Goal: Task Accomplishment & Management: Manage account settings

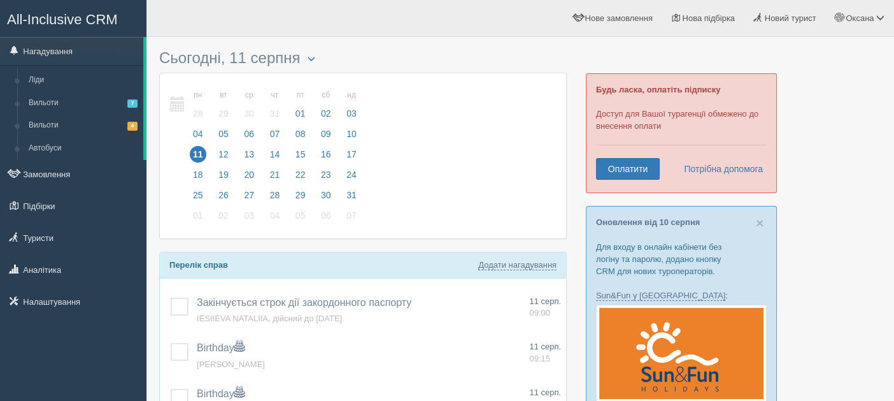
drag, startPoint x: 0, startPoint y: 0, endPoint x: 1, endPoint y: 361, distance: 361.2
click at [1, 361] on div "All-Inclusive CRM Нагадування Ліди Вильоти 7 Вильоти 4 Автобуси" at bounding box center [73, 200] width 147 height 401
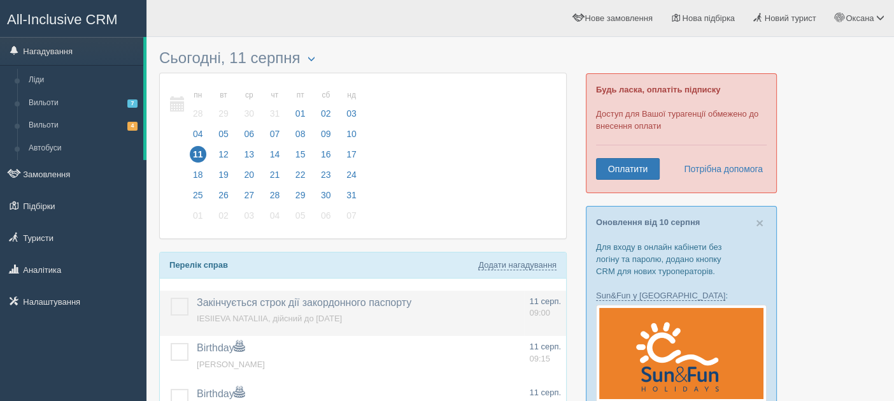
click at [171, 298] on label at bounding box center [171, 298] width 0 height 0
click at [0, 0] on input "checkbox" at bounding box center [0, 0] width 0 height 0
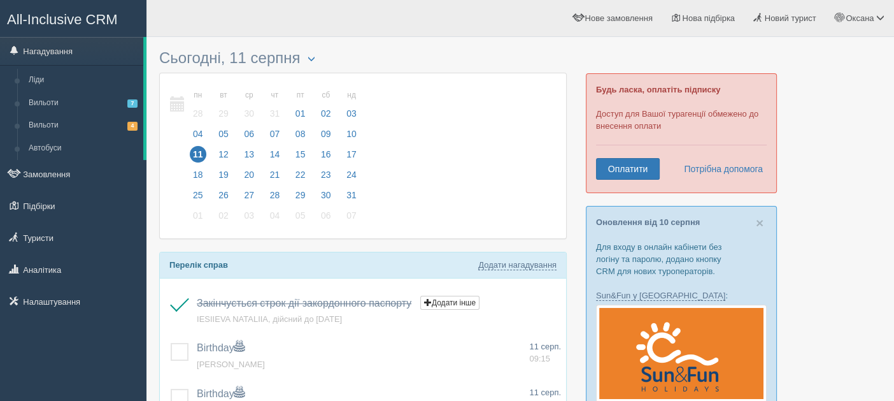
scroll to position [63, 0]
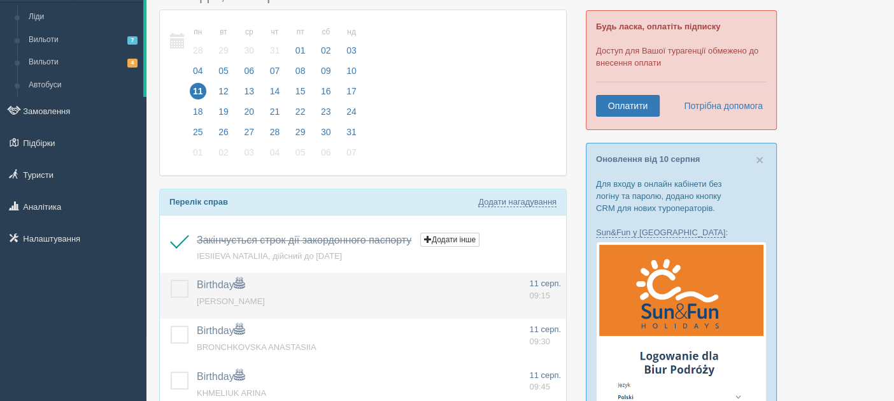
click at [171, 280] on label at bounding box center [171, 280] width 0 height 0
click at [0, 0] on input "checkbox" at bounding box center [0, 0] width 0 height 0
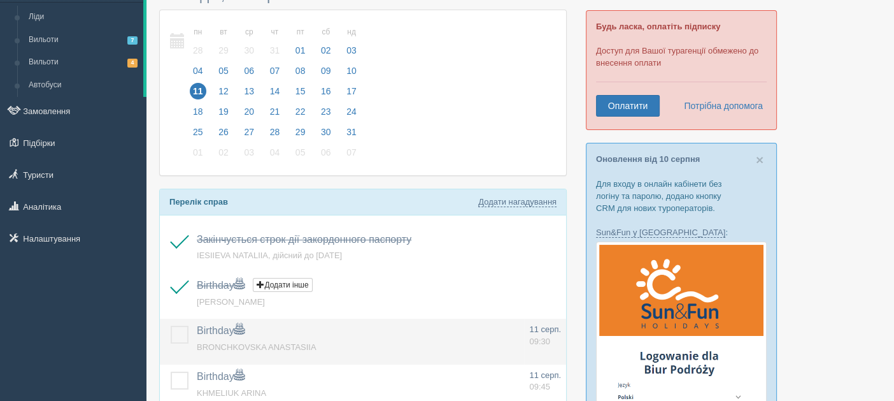
click at [171, 326] on label at bounding box center [171, 326] width 0 height 0
click at [0, 0] on input "checkbox" at bounding box center [0, 0] width 0 height 0
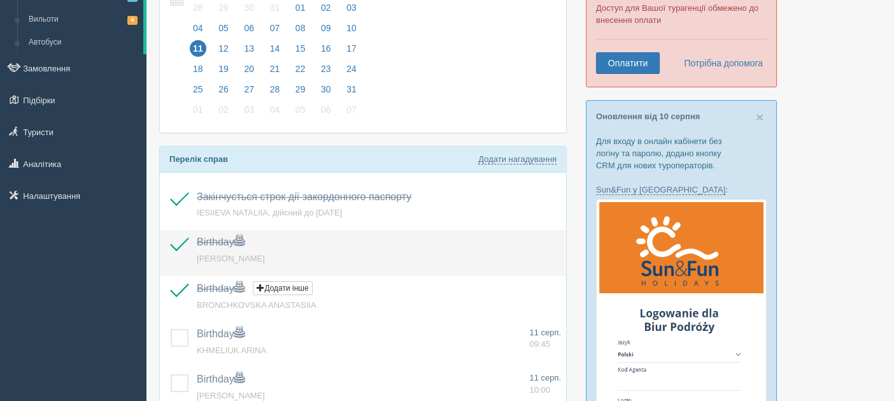
scroll to position [127, 0]
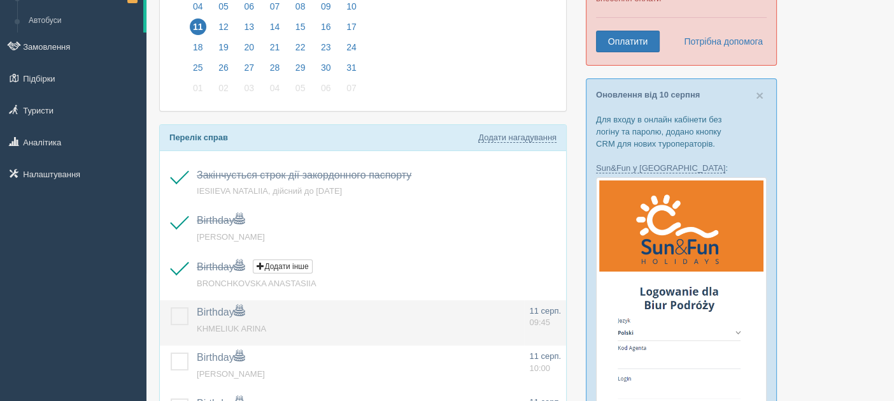
click at [171, 307] on label at bounding box center [171, 307] width 0 height 0
click at [0, 0] on input "checkbox" at bounding box center [0, 0] width 0 height 0
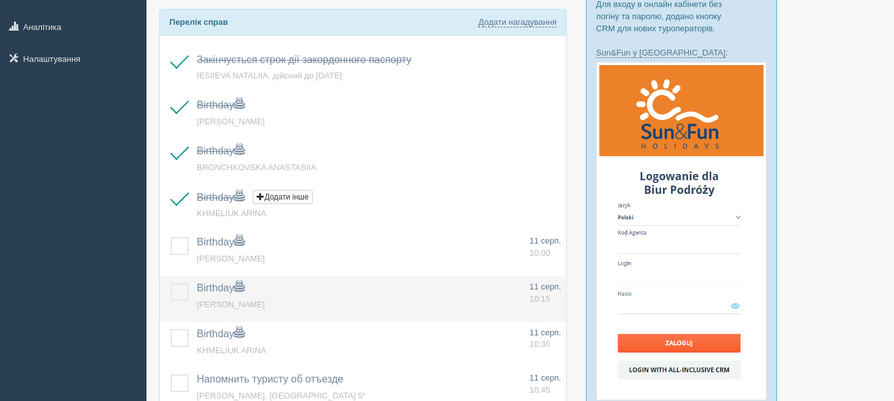
scroll to position [255, 0]
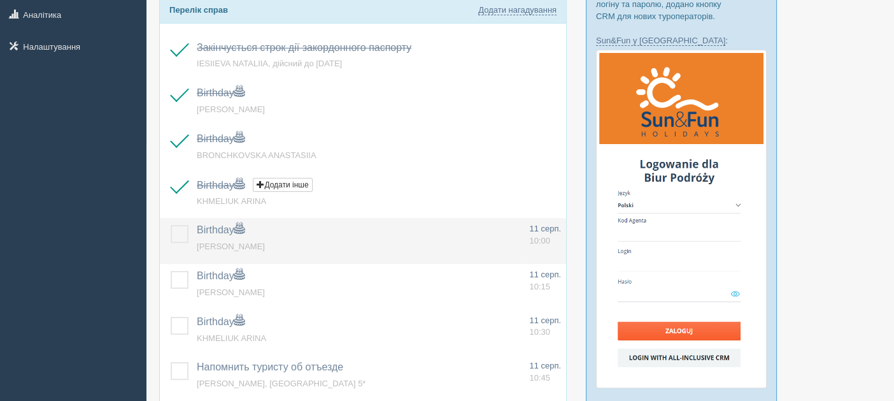
click at [171, 225] on label at bounding box center [171, 225] width 0 height 0
click at [0, 0] on input "checkbox" at bounding box center [0, 0] width 0 height 0
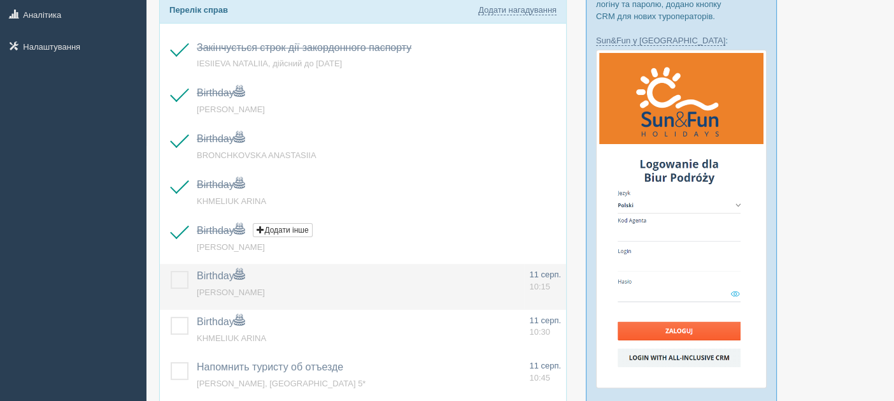
click at [171, 271] on label at bounding box center [171, 271] width 0 height 0
click at [0, 0] on input "checkbox" at bounding box center [0, 0] width 0 height 0
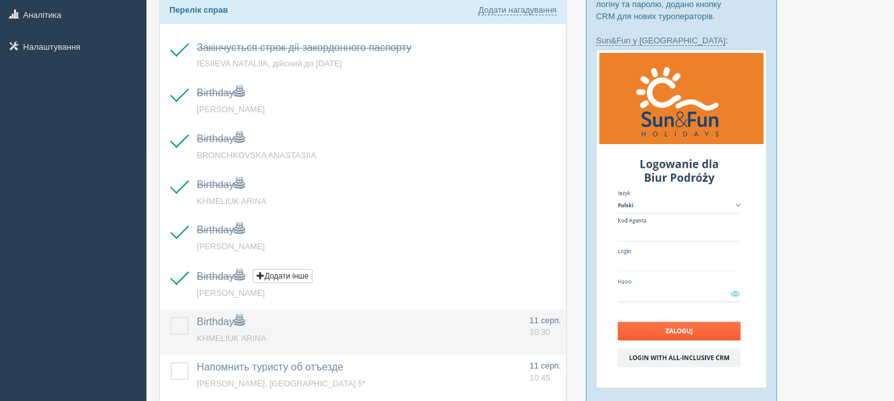
click at [171, 317] on label at bounding box center [171, 317] width 0 height 0
click at [0, 0] on input "checkbox" at bounding box center [0, 0] width 0 height 0
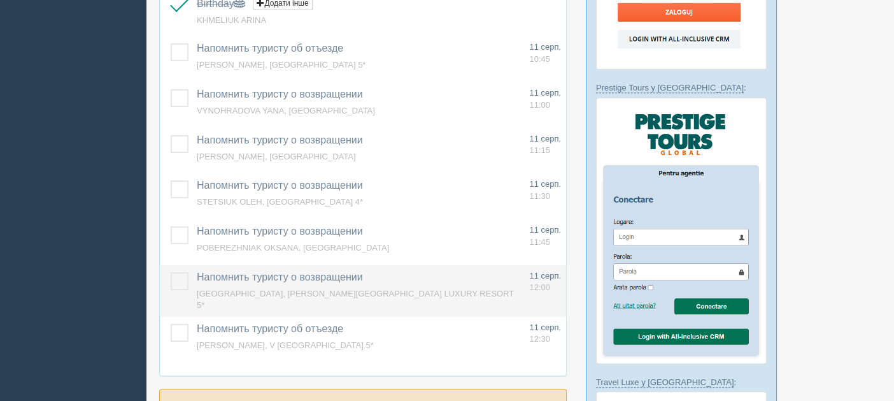
scroll to position [636, 0]
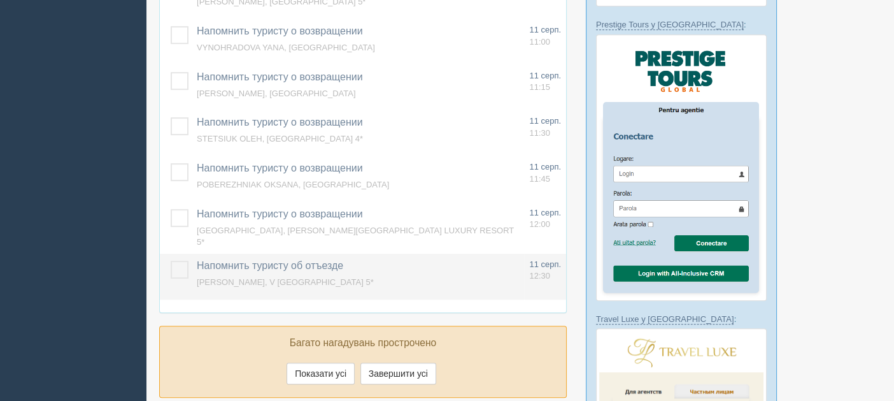
click at [171, 261] on label at bounding box center [171, 261] width 0 height 0
click at [0, 0] on input "checkbox" at bounding box center [0, 0] width 0 height 0
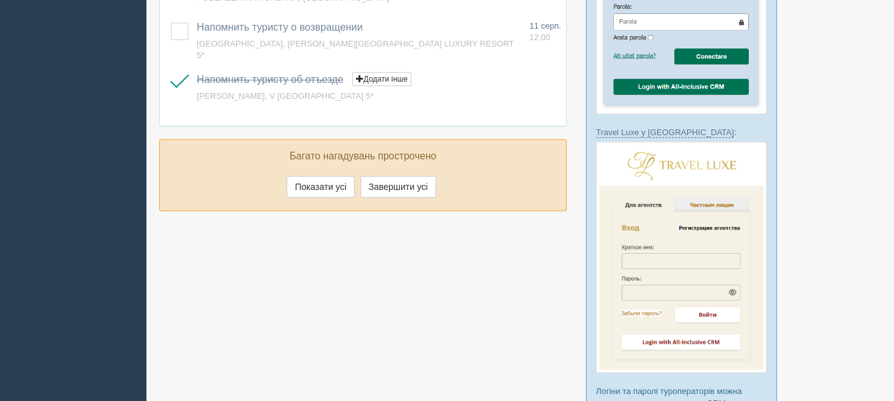
scroll to position [828, 0]
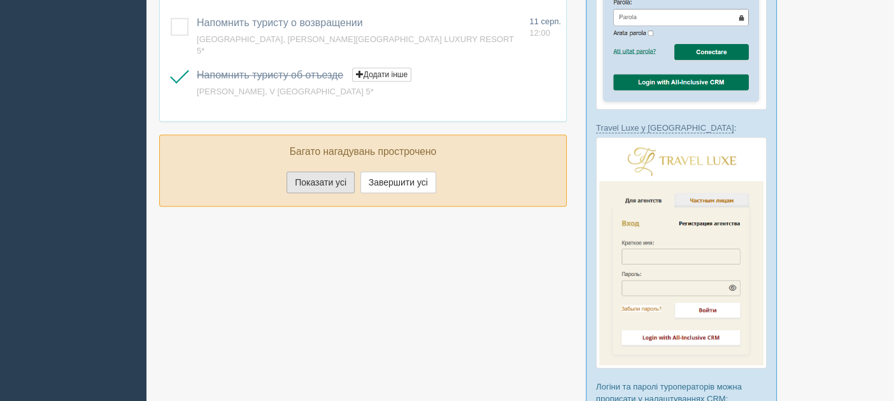
click at [293, 175] on button "Показати усі" at bounding box center [321, 182] width 68 height 22
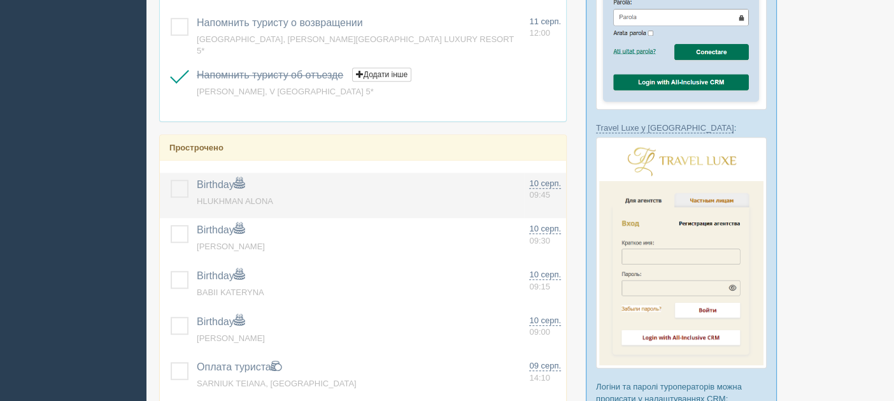
click at [162, 180] on td at bounding box center [176, 196] width 32 height 46
click at [171, 180] on label at bounding box center [171, 180] width 0 height 0
click at [0, 0] on input "checkbox" at bounding box center [0, 0] width 0 height 0
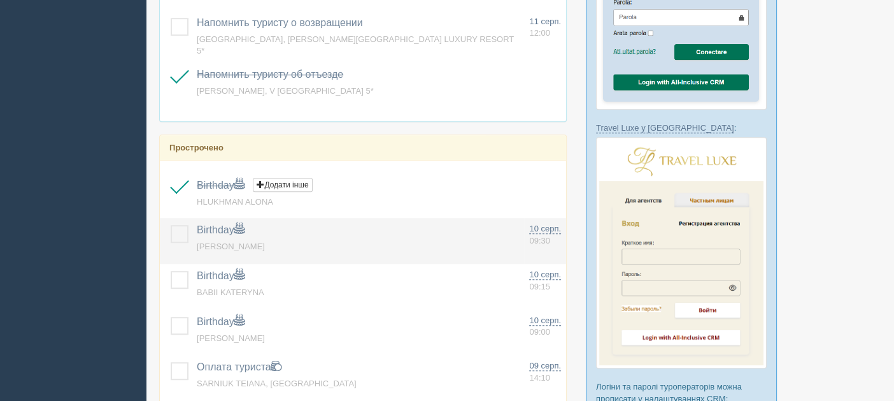
click at [171, 225] on label at bounding box center [171, 225] width 0 height 0
click at [0, 0] on input "checkbox" at bounding box center [0, 0] width 0 height 0
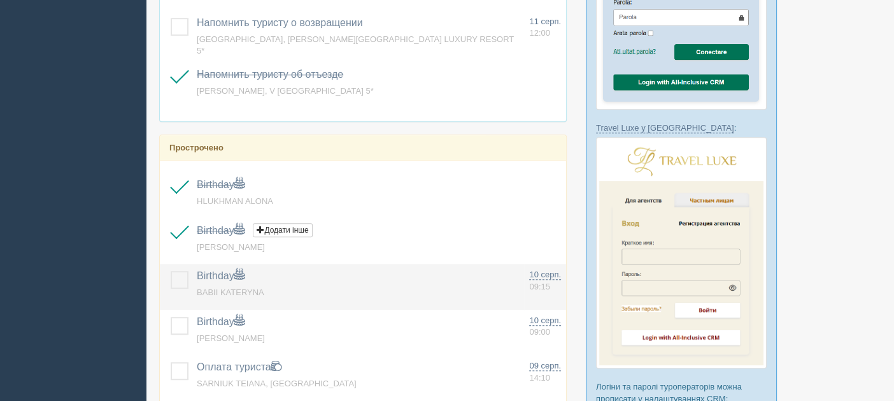
click at [171, 271] on label at bounding box center [171, 271] width 0 height 0
click at [0, 0] on input "checkbox" at bounding box center [0, 0] width 0 height 0
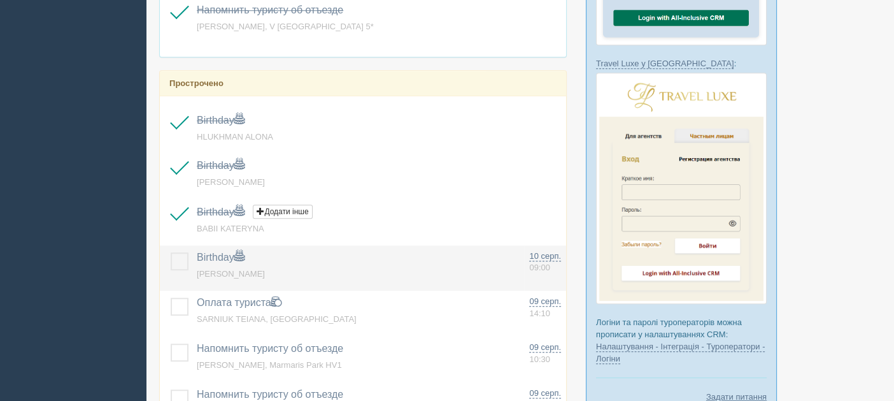
click at [171, 252] on label at bounding box center [171, 252] width 0 height 0
click at [0, 0] on input "checkbox" at bounding box center [0, 0] width 0 height 0
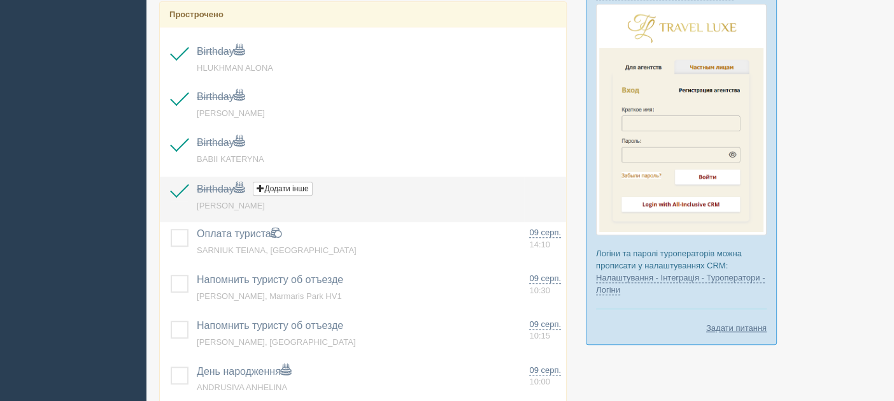
scroll to position [1019, 0]
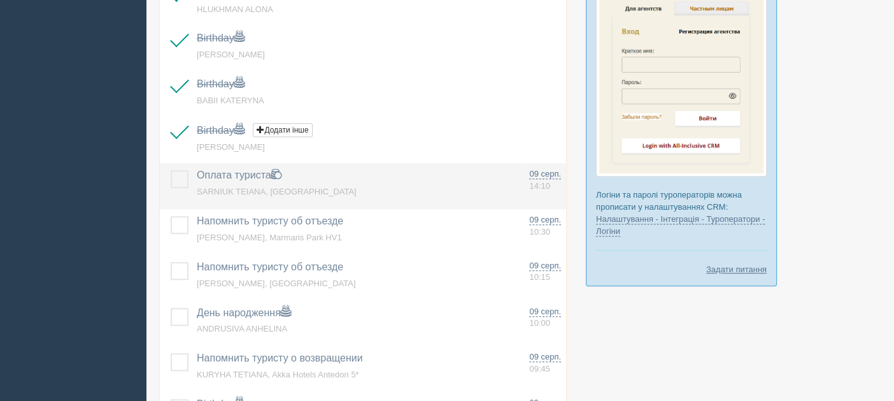
click at [171, 170] on label at bounding box center [171, 170] width 0 height 0
click at [0, 0] on input "checkbox" at bounding box center [0, 0] width 0 height 0
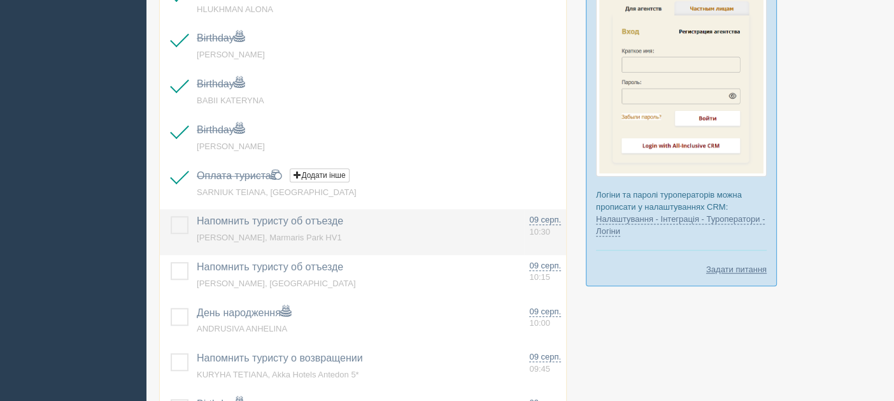
click at [171, 216] on label at bounding box center [171, 216] width 0 height 0
click at [0, 0] on input "checkbox" at bounding box center [0, 0] width 0 height 0
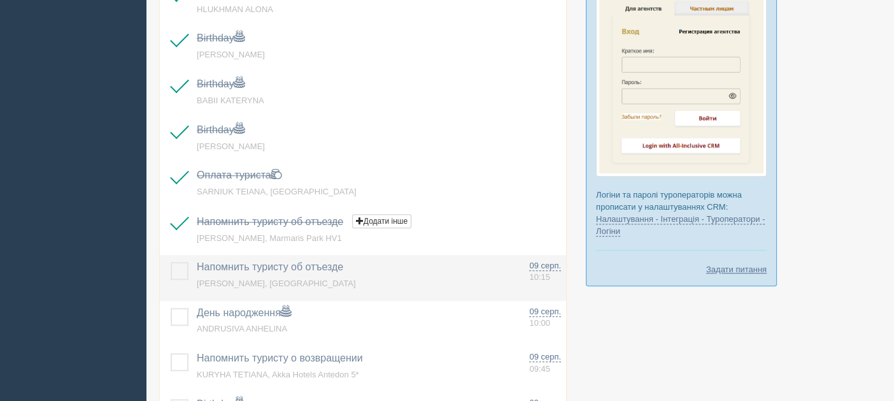
click at [171, 262] on label at bounding box center [171, 262] width 0 height 0
click at [0, 0] on input "checkbox" at bounding box center [0, 0] width 0 height 0
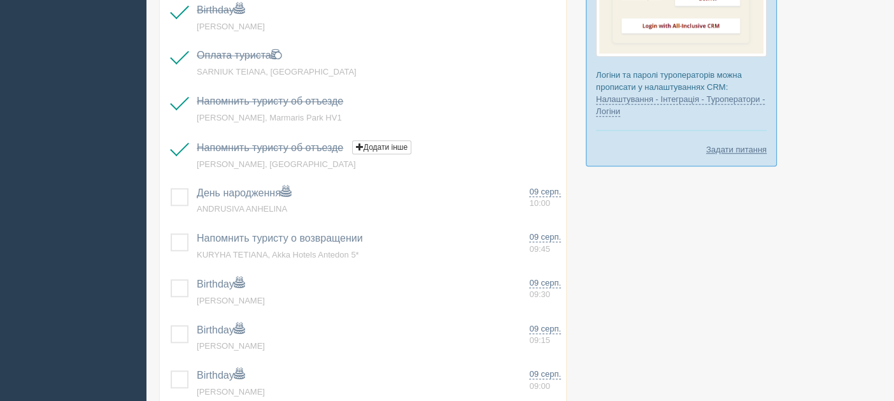
scroll to position [1146, 0]
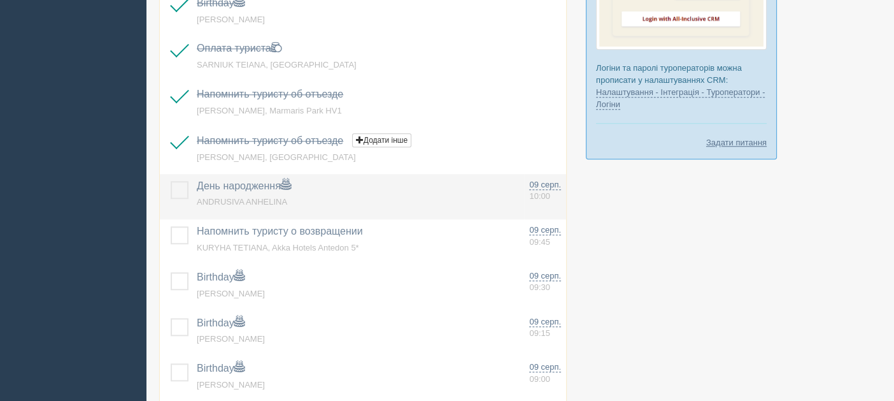
click at [171, 181] on label at bounding box center [171, 181] width 0 height 0
click at [0, 0] on input "checkbox" at bounding box center [0, 0] width 0 height 0
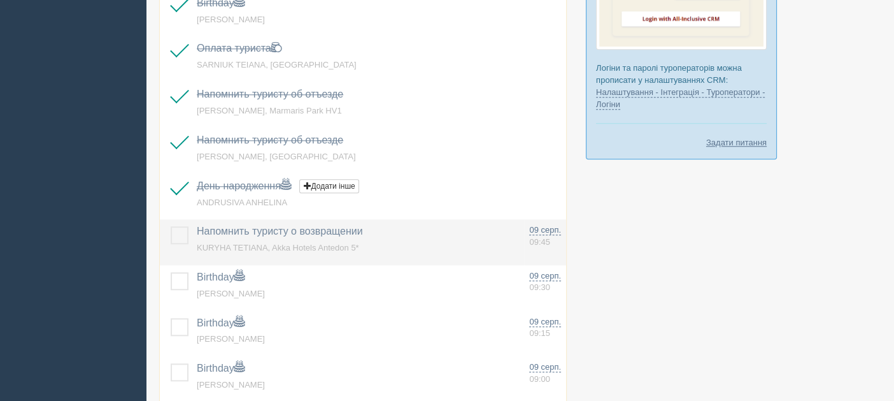
click at [171, 226] on label at bounding box center [171, 226] width 0 height 0
click at [0, 0] on input "checkbox" at bounding box center [0, 0] width 0 height 0
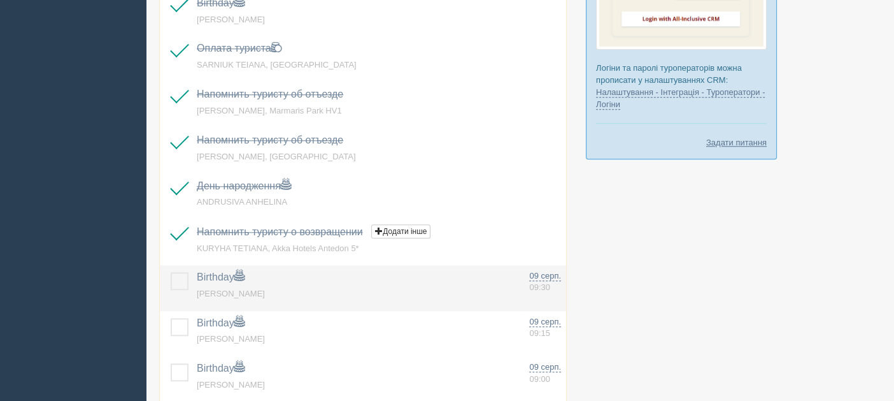
click at [171, 272] on label at bounding box center [171, 272] width 0 height 0
click at [0, 0] on input "checkbox" at bounding box center [0, 0] width 0 height 0
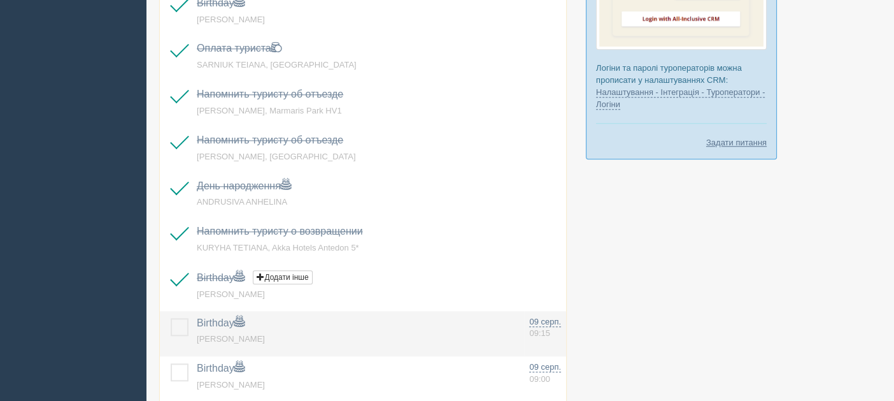
click at [180, 311] on td at bounding box center [176, 334] width 32 height 46
click at [171, 318] on label at bounding box center [171, 318] width 0 height 0
click at [0, 0] on input "checkbox" at bounding box center [0, 0] width 0 height 0
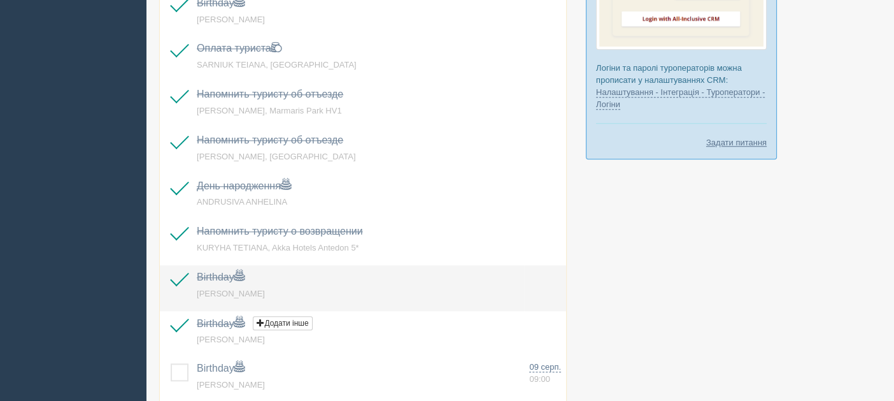
scroll to position [1210, 0]
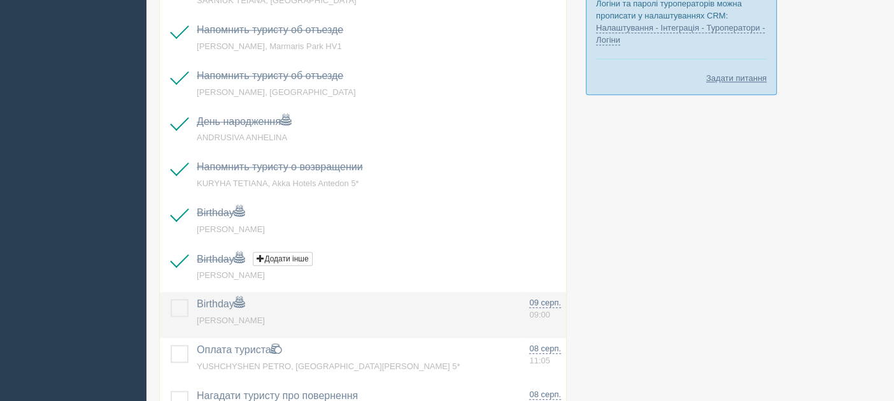
drag, startPoint x: 182, startPoint y: 295, endPoint x: 243, endPoint y: 302, distance: 61.6
click at [171, 299] on label at bounding box center [171, 299] width 0 height 0
click at [0, 0] on input "checkbox" at bounding box center [0, 0] width 0 height 0
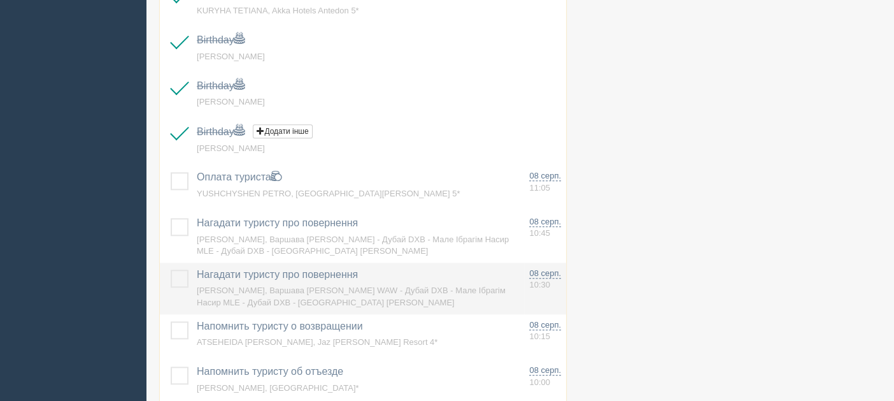
scroll to position [1401, 0]
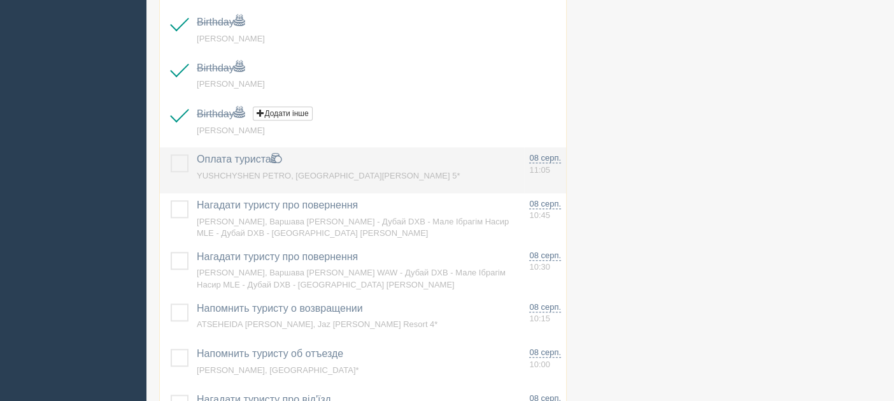
click at [171, 154] on label at bounding box center [171, 154] width 0 height 0
click at [0, 0] on input "checkbox" at bounding box center [0, 0] width 0 height 0
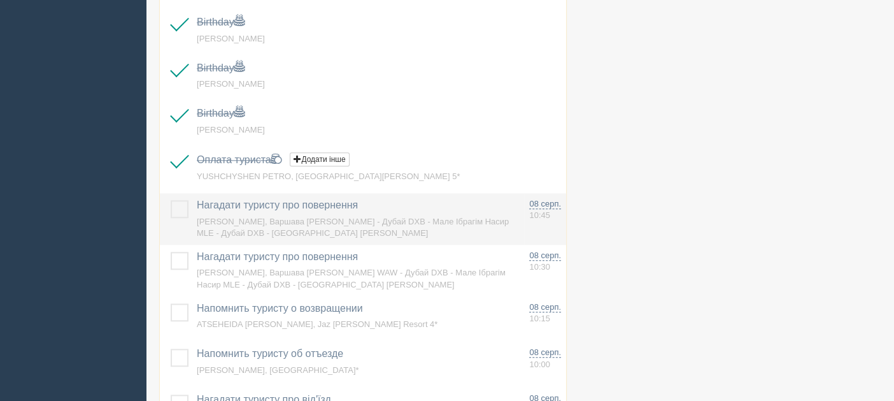
click at [171, 200] on label at bounding box center [171, 200] width 0 height 0
click at [0, 0] on input "checkbox" at bounding box center [0, 0] width 0 height 0
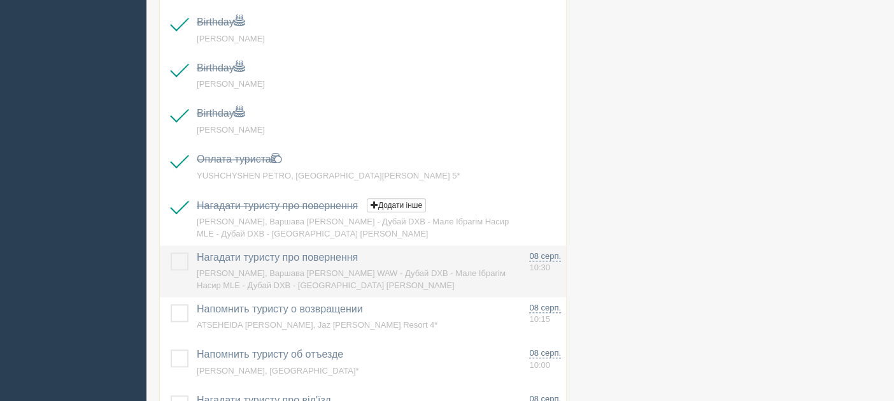
click at [171, 252] on label at bounding box center [171, 252] width 0 height 0
click at [0, 0] on input "checkbox" at bounding box center [0, 0] width 0 height 0
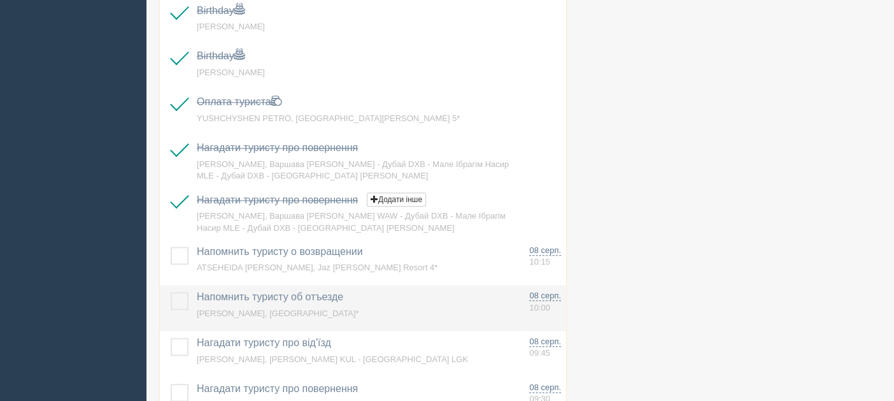
scroll to position [1529, 0]
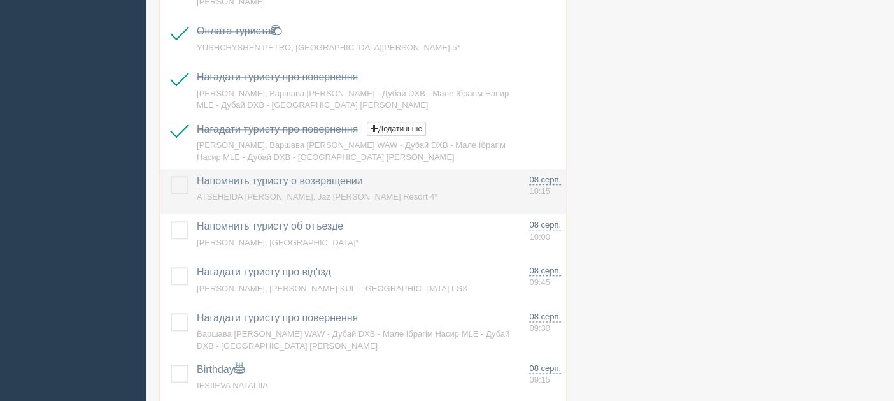
drag, startPoint x: 187, startPoint y: 178, endPoint x: 182, endPoint y: 190, distance: 12.9
click at [171, 176] on label at bounding box center [171, 176] width 0 height 0
click at [0, 0] on input "checkbox" at bounding box center [0, 0] width 0 height 0
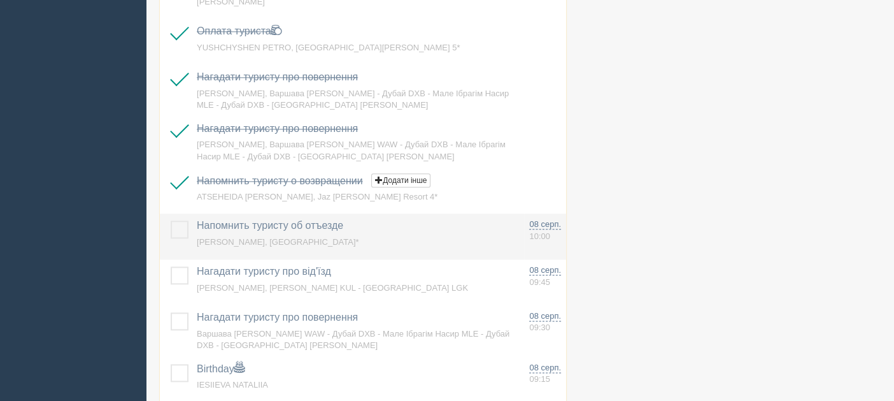
click at [171, 220] on label at bounding box center [171, 220] width 0 height 0
click at [0, 0] on input "checkbox" at bounding box center [0, 0] width 0 height 0
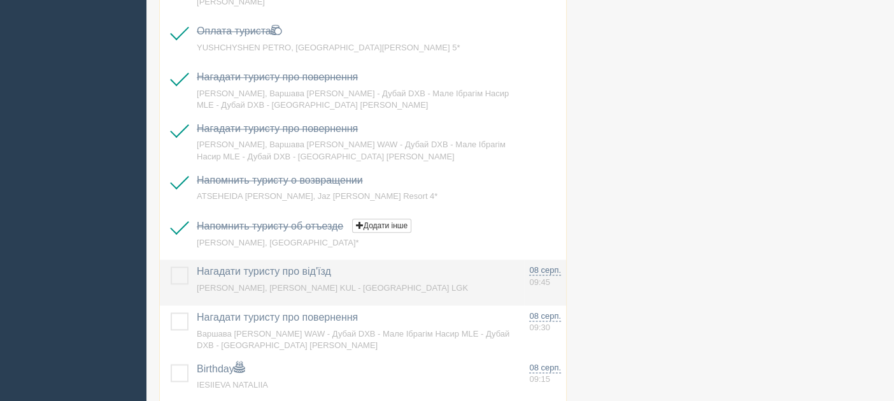
click at [171, 266] on label at bounding box center [171, 266] width 0 height 0
click at [0, 0] on input "checkbox" at bounding box center [0, 0] width 0 height 0
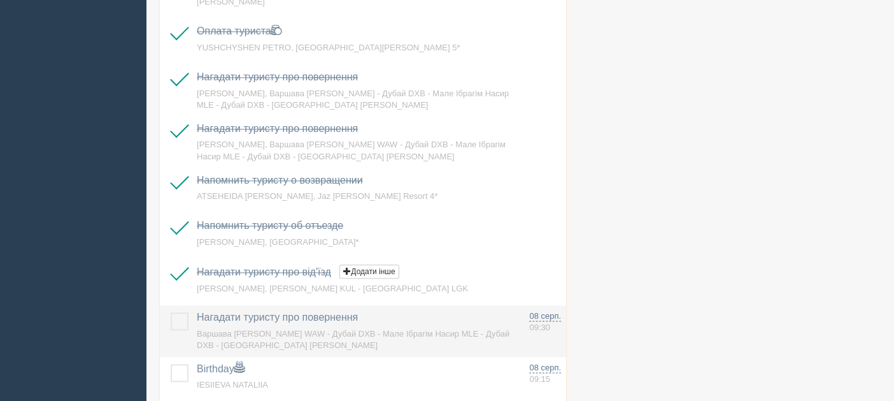
click at [171, 312] on label at bounding box center [171, 312] width 0 height 0
click at [0, 0] on input "checkbox" at bounding box center [0, 0] width 0 height 0
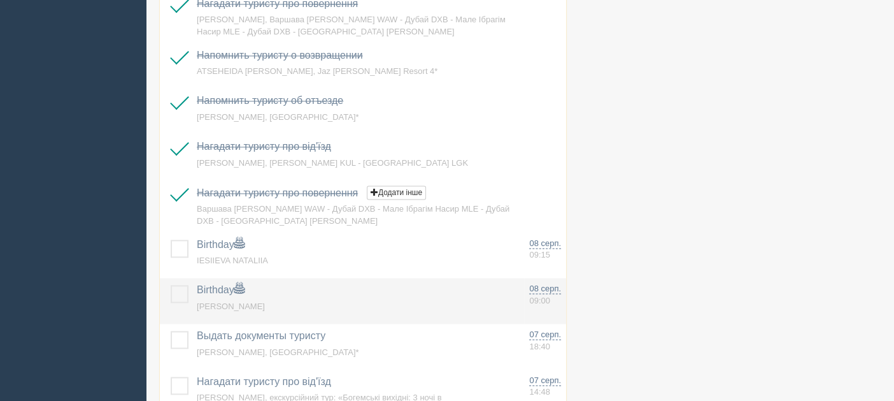
scroll to position [1656, 0]
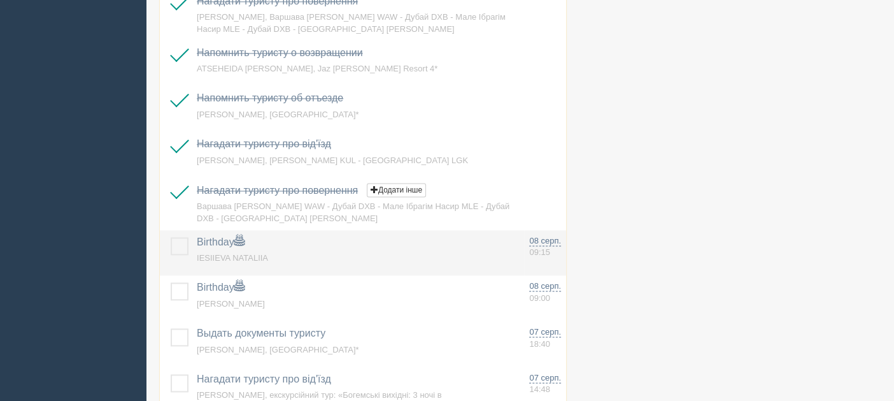
click at [171, 237] on label at bounding box center [171, 237] width 0 height 0
click at [0, 0] on input "checkbox" at bounding box center [0, 0] width 0 height 0
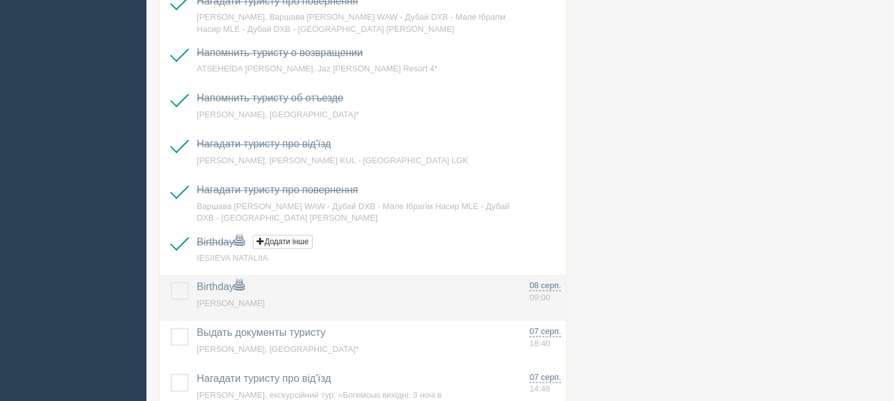
click at [171, 282] on label at bounding box center [171, 282] width 0 height 0
click at [0, 0] on input "checkbox" at bounding box center [0, 0] width 0 height 0
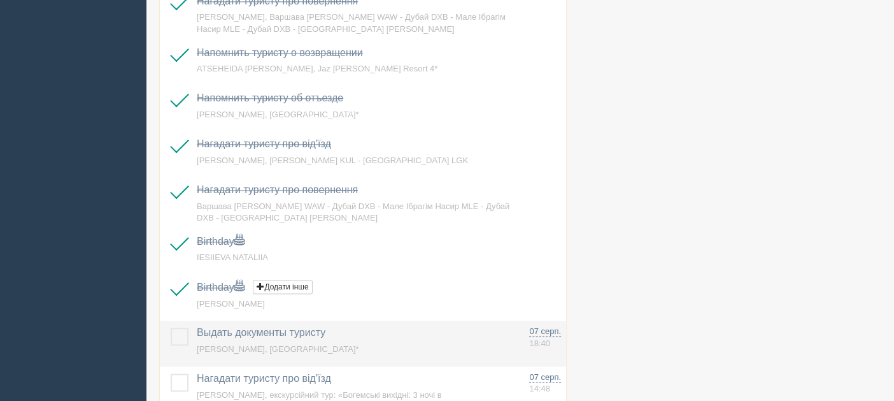
click at [171, 327] on label at bounding box center [171, 327] width 0 height 0
click at [0, 0] on input "checkbox" at bounding box center [0, 0] width 0 height 0
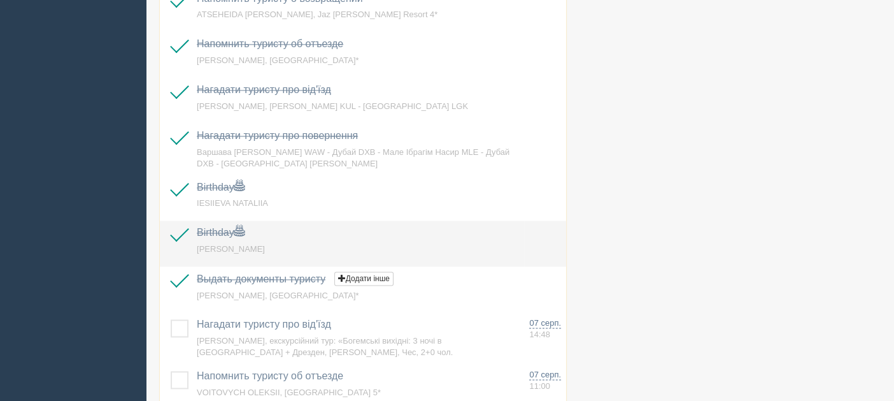
scroll to position [1784, 0]
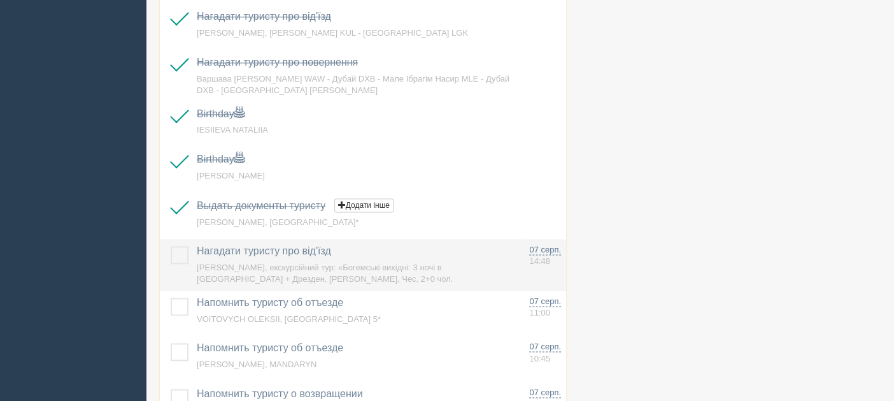
click at [171, 246] on label at bounding box center [171, 246] width 0 height 0
click at [0, 0] on input "checkbox" at bounding box center [0, 0] width 0 height 0
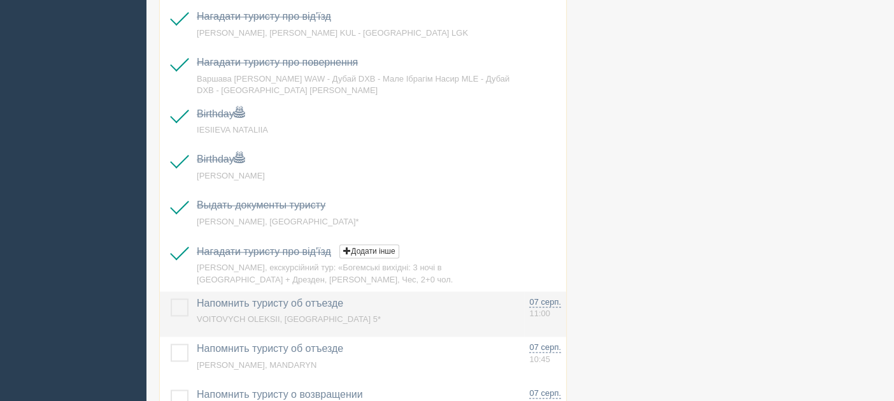
click at [171, 298] on label at bounding box center [171, 298] width 0 height 0
click at [0, 0] on input "checkbox" at bounding box center [0, 0] width 0 height 0
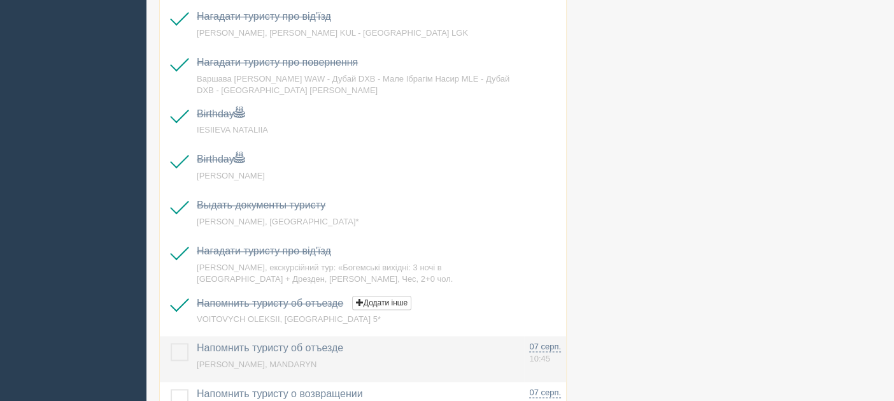
click at [189, 341] on td at bounding box center [176, 359] width 32 height 46
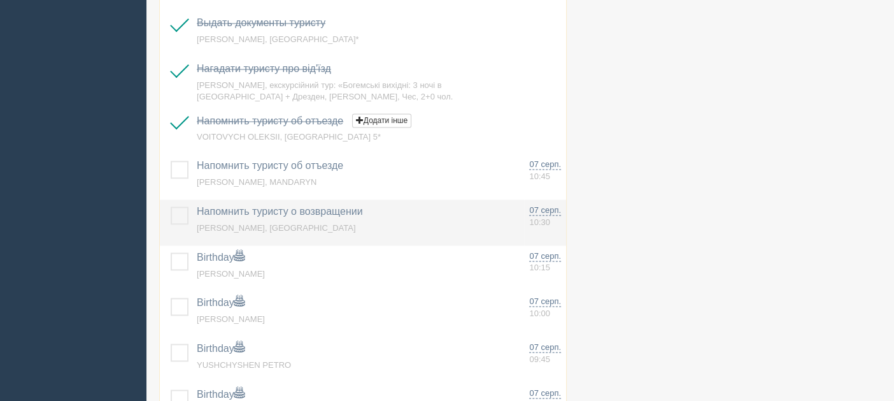
scroll to position [1975, 0]
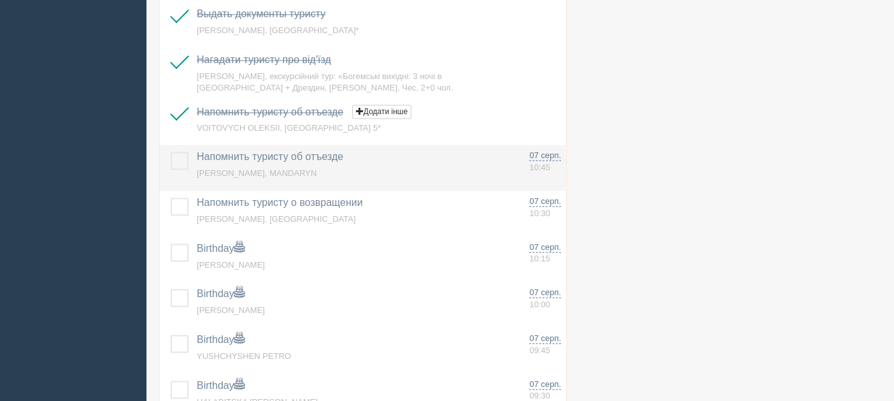
click at [171, 152] on label at bounding box center [171, 152] width 0 height 0
click at [0, 0] on input "checkbox" at bounding box center [0, 0] width 0 height 0
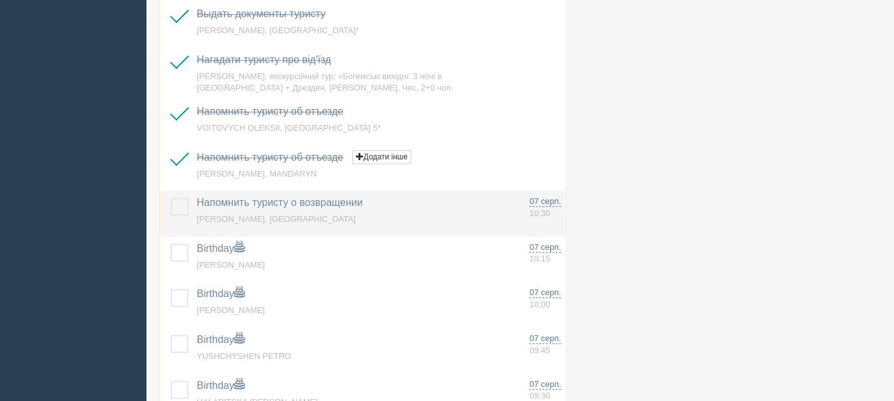
click at [171, 197] on label at bounding box center [171, 197] width 0 height 0
click at [0, 0] on input "checkbox" at bounding box center [0, 0] width 0 height 0
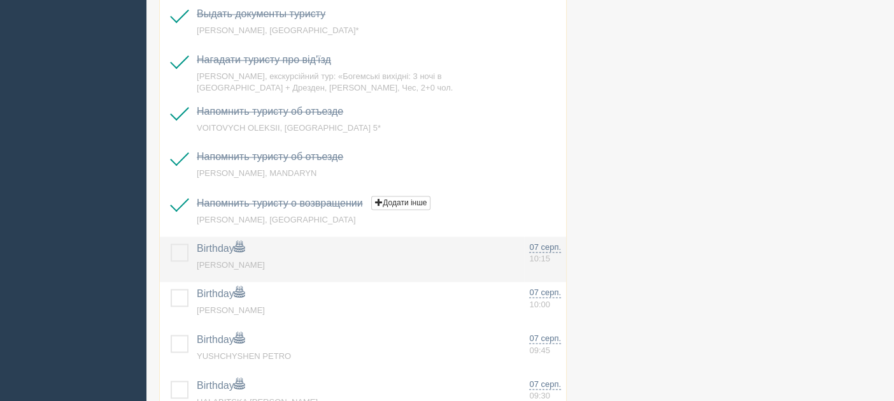
click at [171, 243] on label at bounding box center [171, 243] width 0 height 0
click at [0, 0] on input "checkbox" at bounding box center [0, 0] width 0 height 0
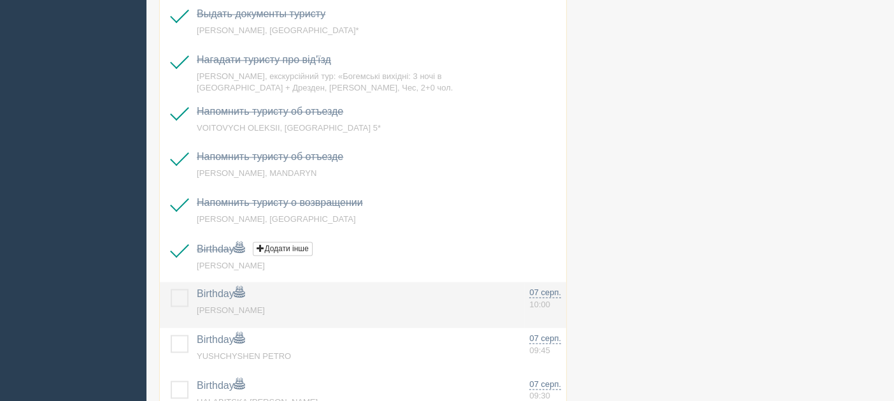
click at [171, 289] on label at bounding box center [171, 289] width 0 height 0
click at [0, 0] on input "checkbox" at bounding box center [0, 0] width 0 height 0
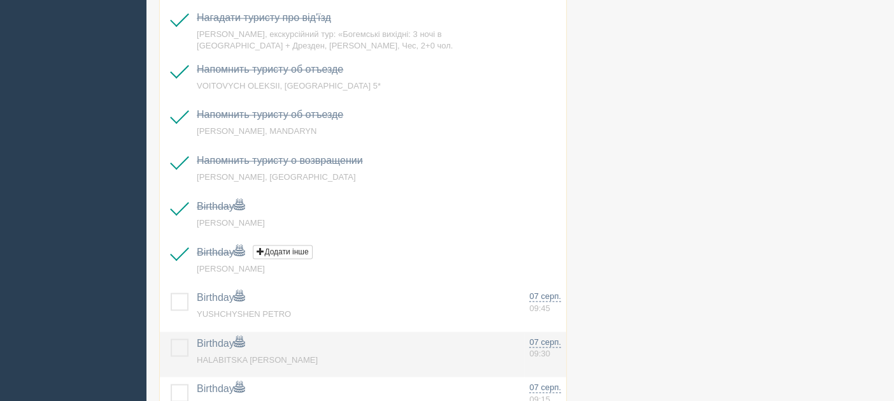
scroll to position [2038, 0]
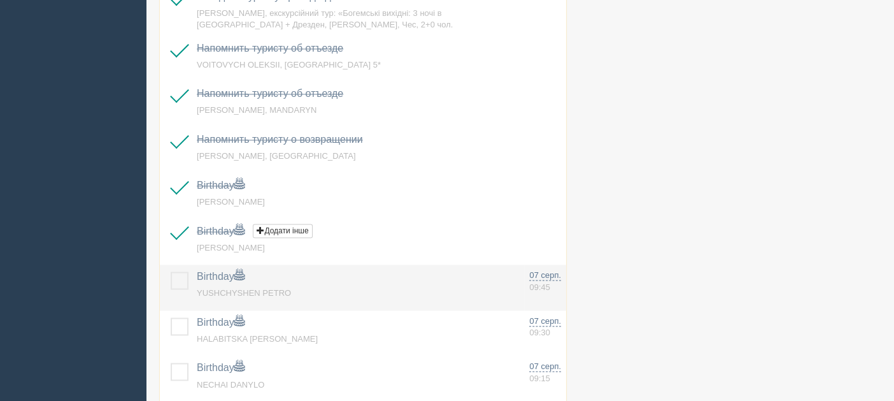
click at [182, 264] on td at bounding box center [176, 287] width 32 height 46
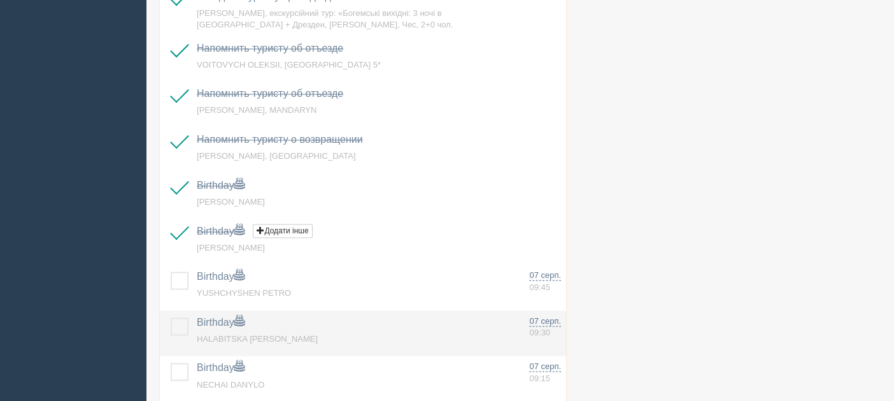
drag, startPoint x: 179, startPoint y: 264, endPoint x: 171, endPoint y: 315, distance: 51.0
click at [171, 271] on label at bounding box center [171, 271] width 0 height 0
click at [0, 0] on input "checkbox" at bounding box center [0, 0] width 0 height 0
drag, startPoint x: 180, startPoint y: 319, endPoint x: 179, endPoint y: 341, distance: 22.3
click at [171, 317] on label at bounding box center [171, 317] width 0 height 0
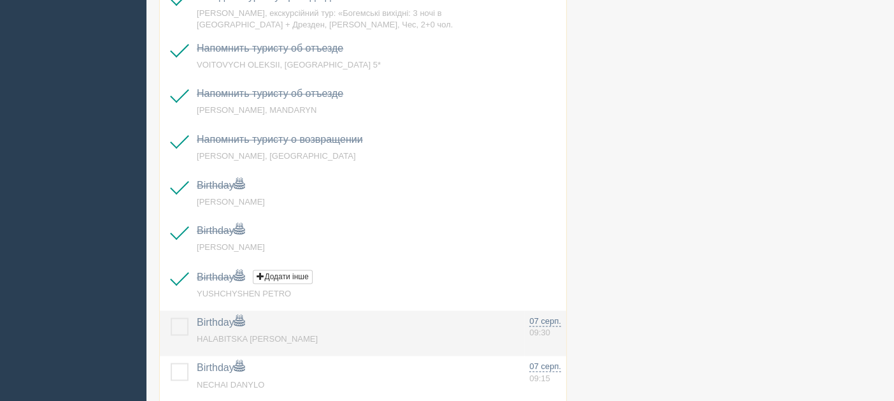
click at [0, 0] on input "checkbox" at bounding box center [0, 0] width 0 height 0
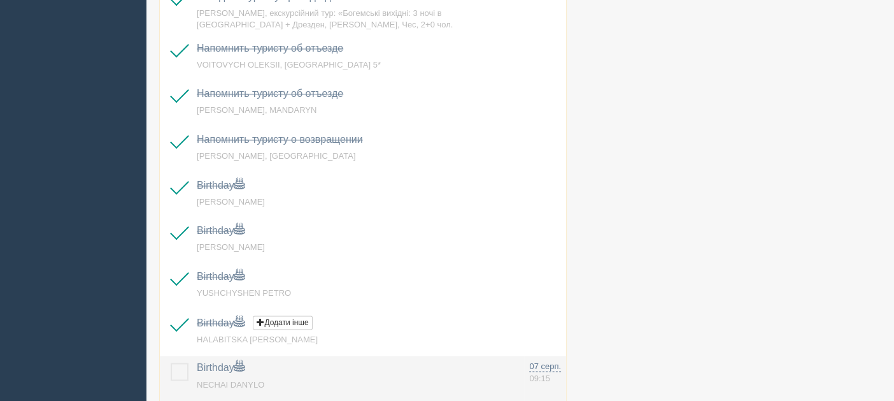
click at [171, 363] on label at bounding box center [171, 363] width 0 height 0
click at [0, 0] on input "checkbox" at bounding box center [0, 0] width 0 height 0
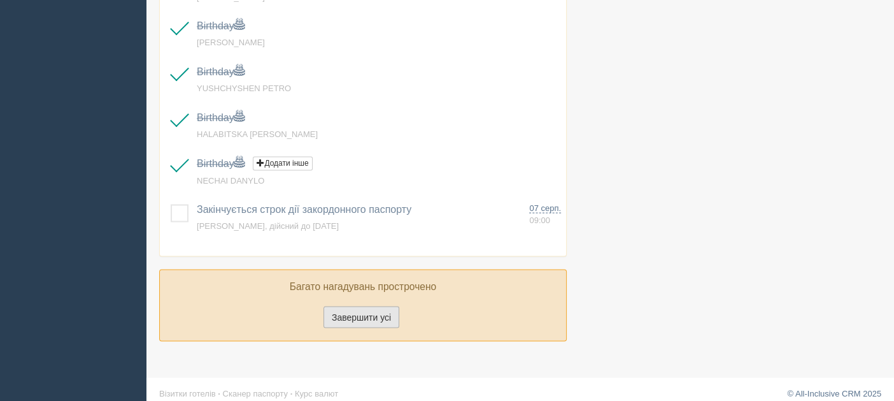
scroll to position [2243, 0]
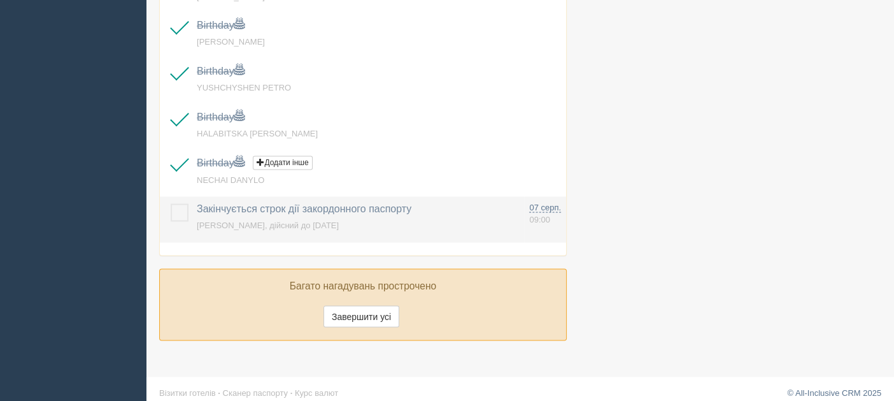
click at [171, 203] on label at bounding box center [171, 203] width 0 height 0
click at [0, 0] on input "checkbox" at bounding box center [0, 0] width 0 height 0
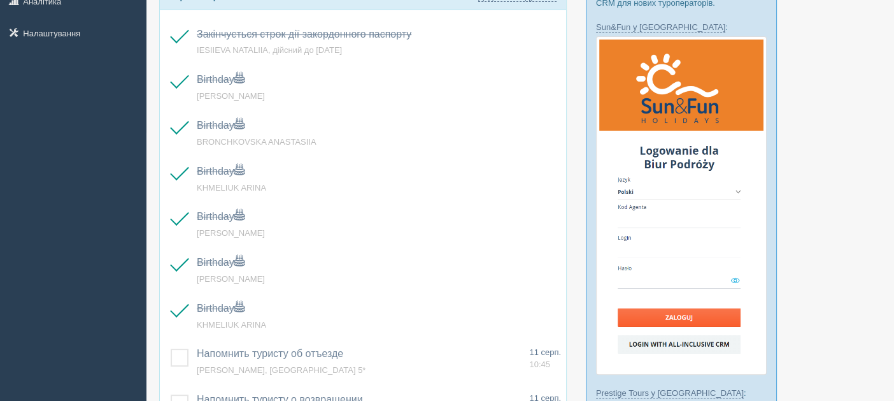
scroll to position [0, 0]
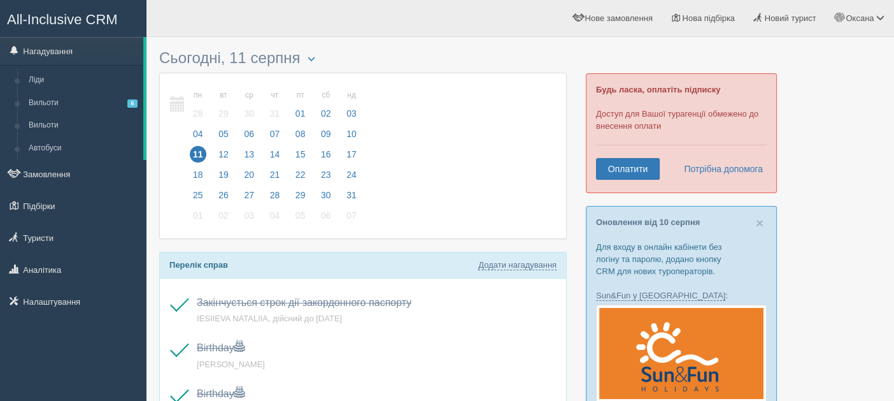
click at [63, 367] on div "All-Inclusive CRM Нагадування Ліди Вильоти 6 Вильоти Автобуси" at bounding box center [73, 200] width 147 height 401
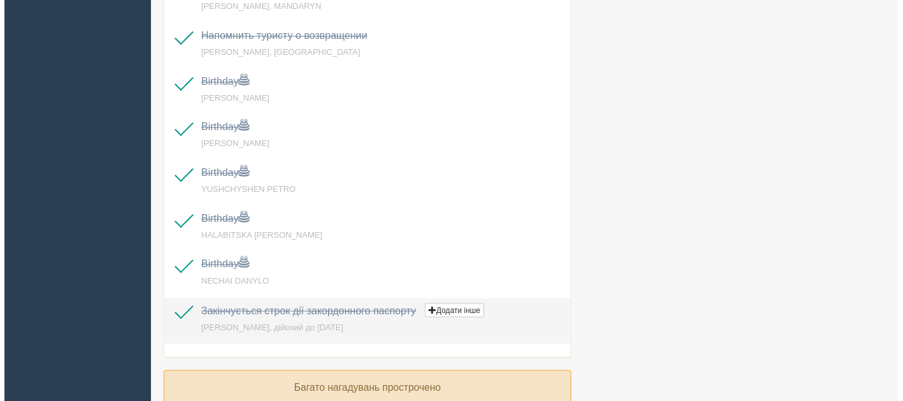
scroll to position [2243, 0]
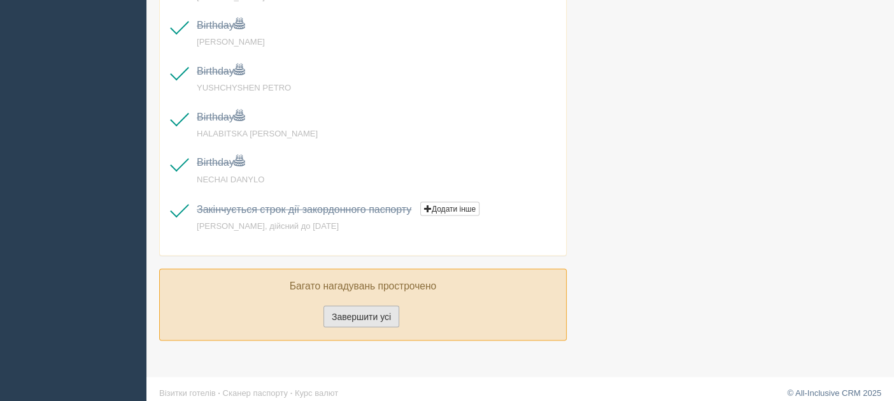
click at [350, 310] on button "Завершити усі" at bounding box center [362, 316] width 76 height 22
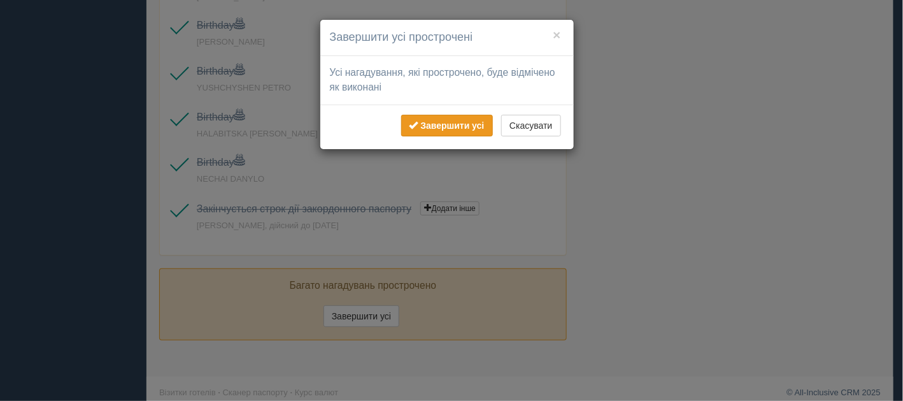
click at [437, 126] on b "Завершити усі" at bounding box center [452, 125] width 64 height 10
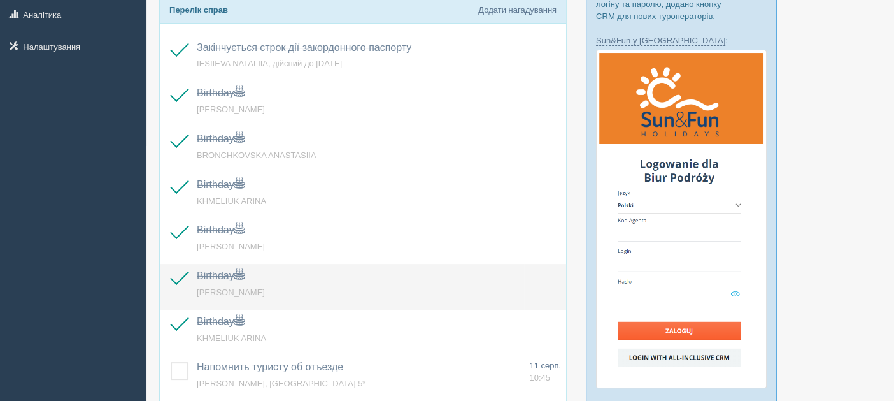
scroll to position [0, 0]
